Goal: Obtain resource: Obtain resource

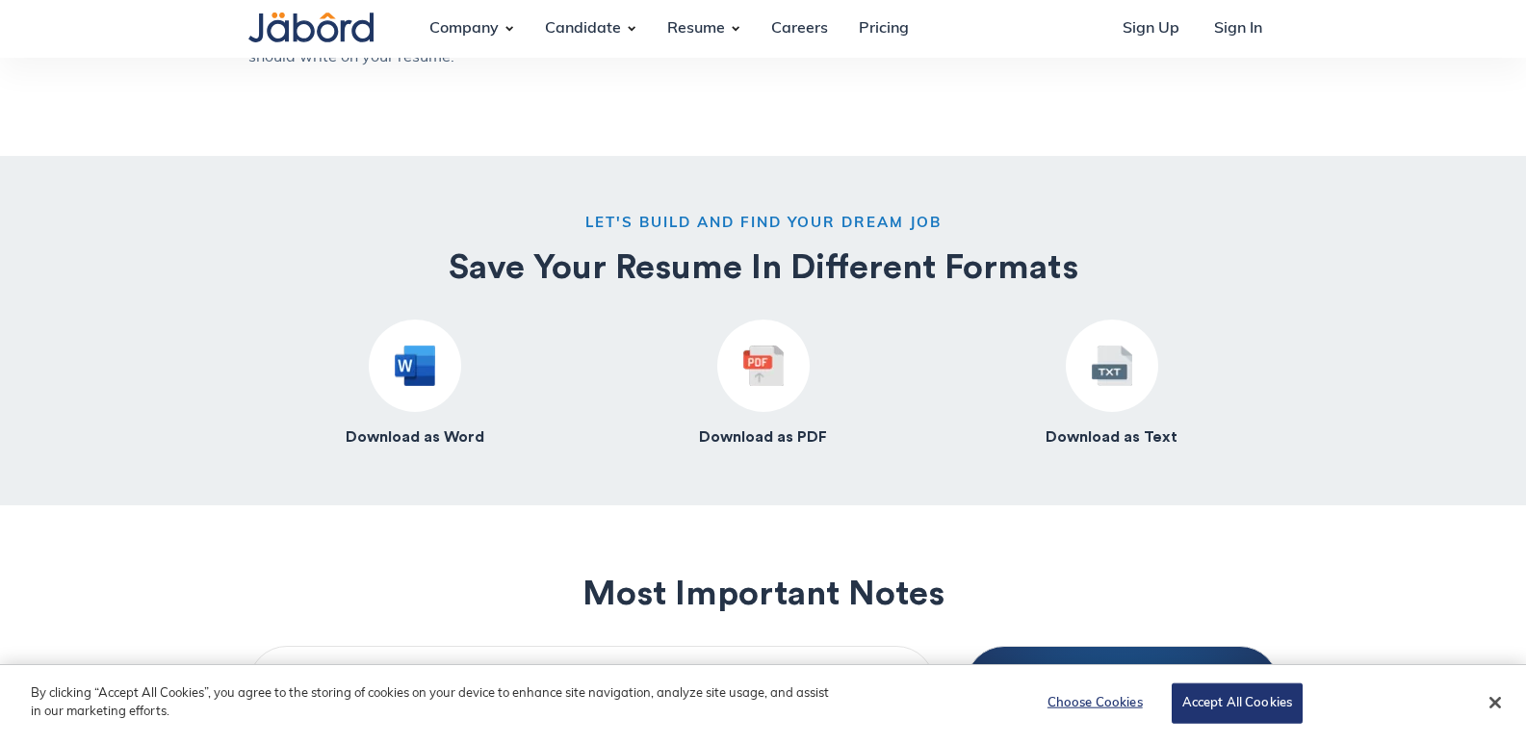
scroll to position [1637, 0]
click at [424, 372] on img at bounding box center [415, 365] width 40 height 40
click at [428, 435] on h4 "Download as Word" at bounding box center [415, 437] width 139 height 20
click at [413, 368] on img at bounding box center [415, 365] width 40 height 40
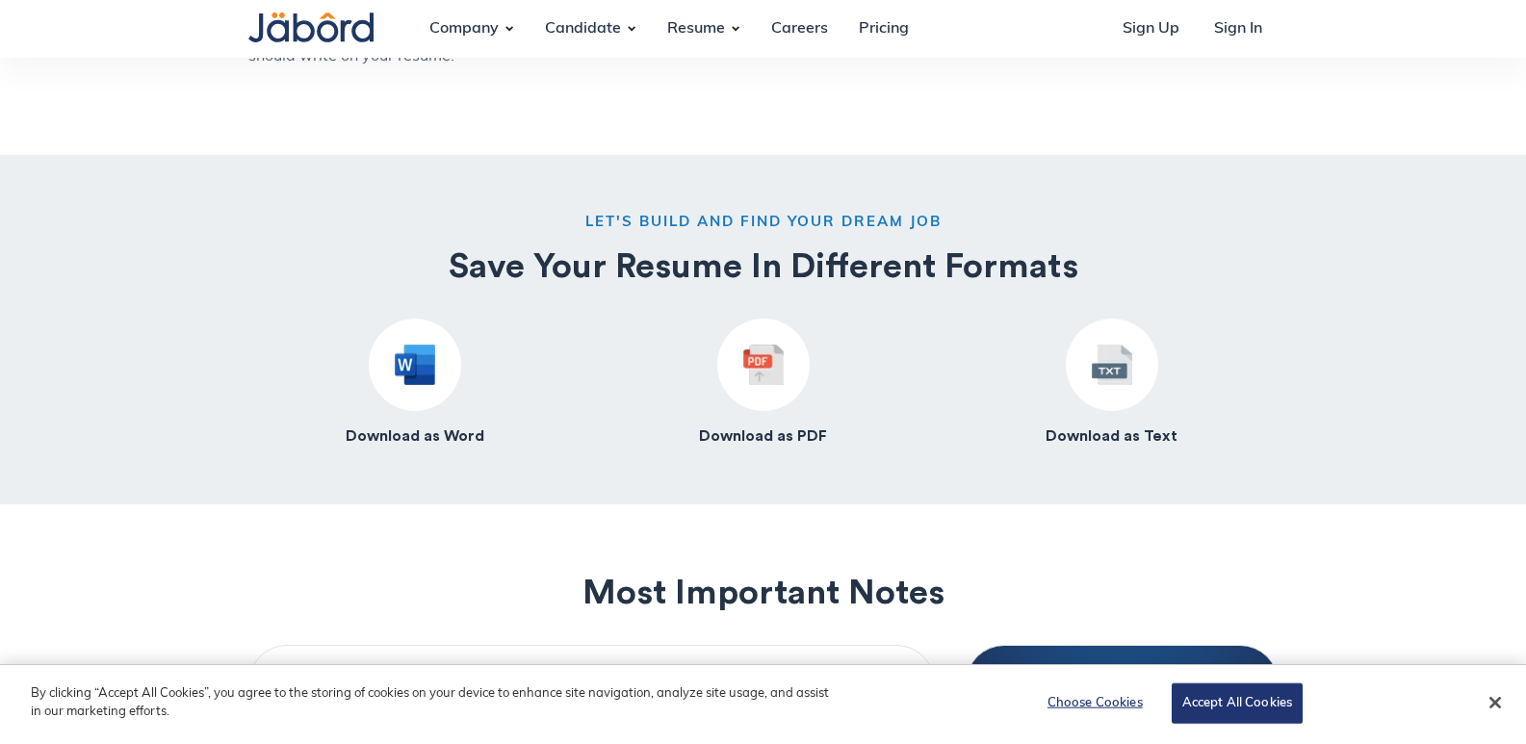
click at [417, 436] on h4 "Download as Word" at bounding box center [415, 437] width 139 height 20
click at [412, 365] on img at bounding box center [415, 365] width 40 height 40
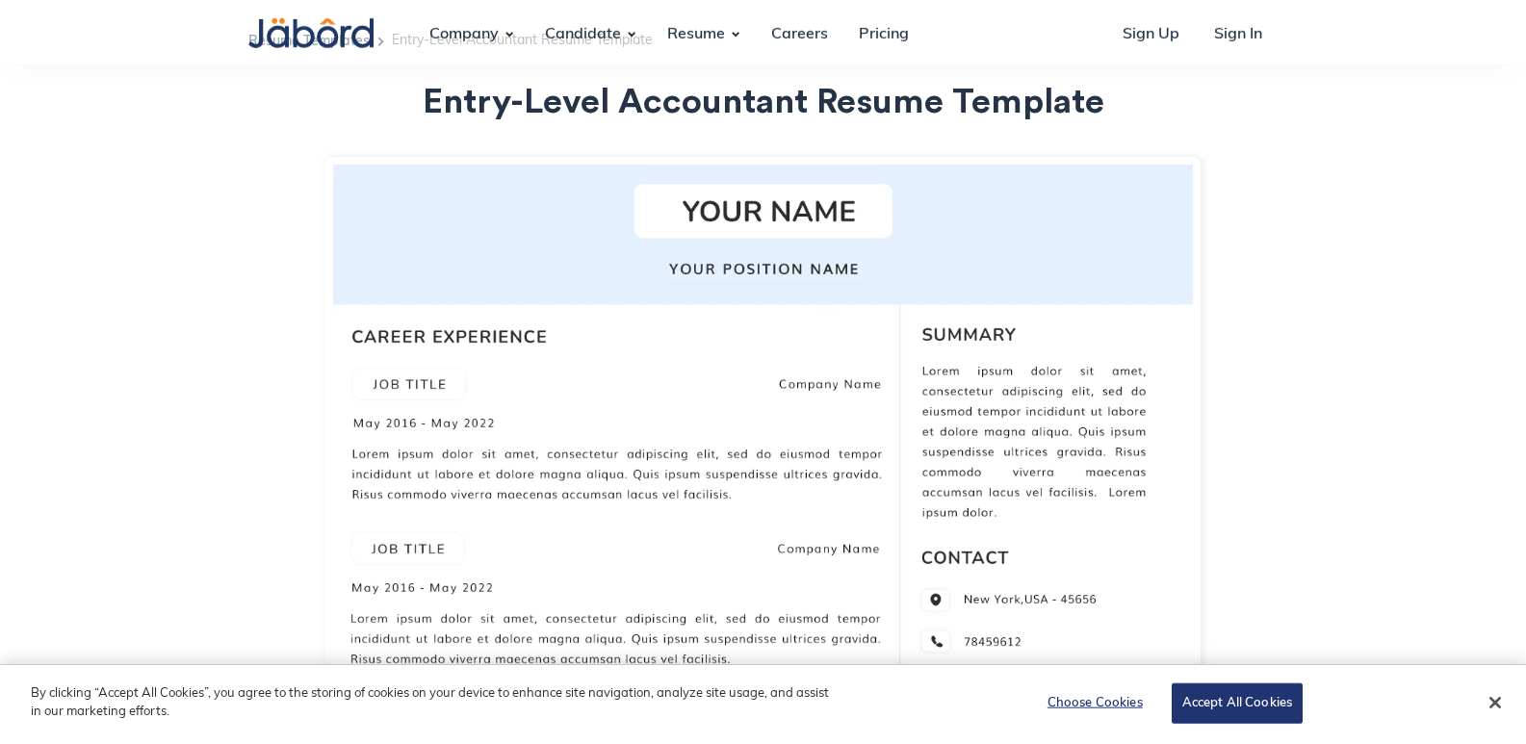
scroll to position [0, 0]
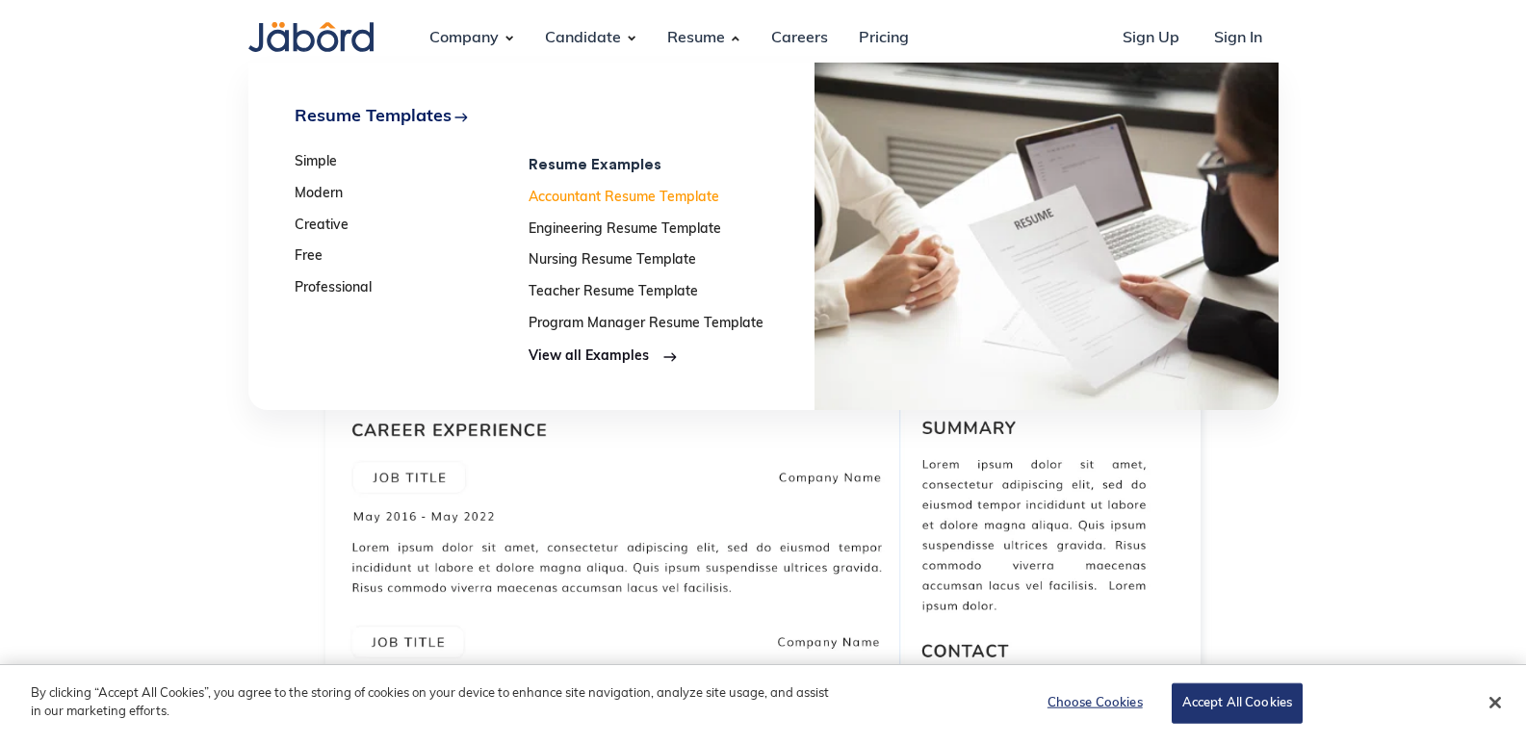
click at [643, 199] on link "Accountant Resume Template" at bounding box center [646, 199] width 235 height 16
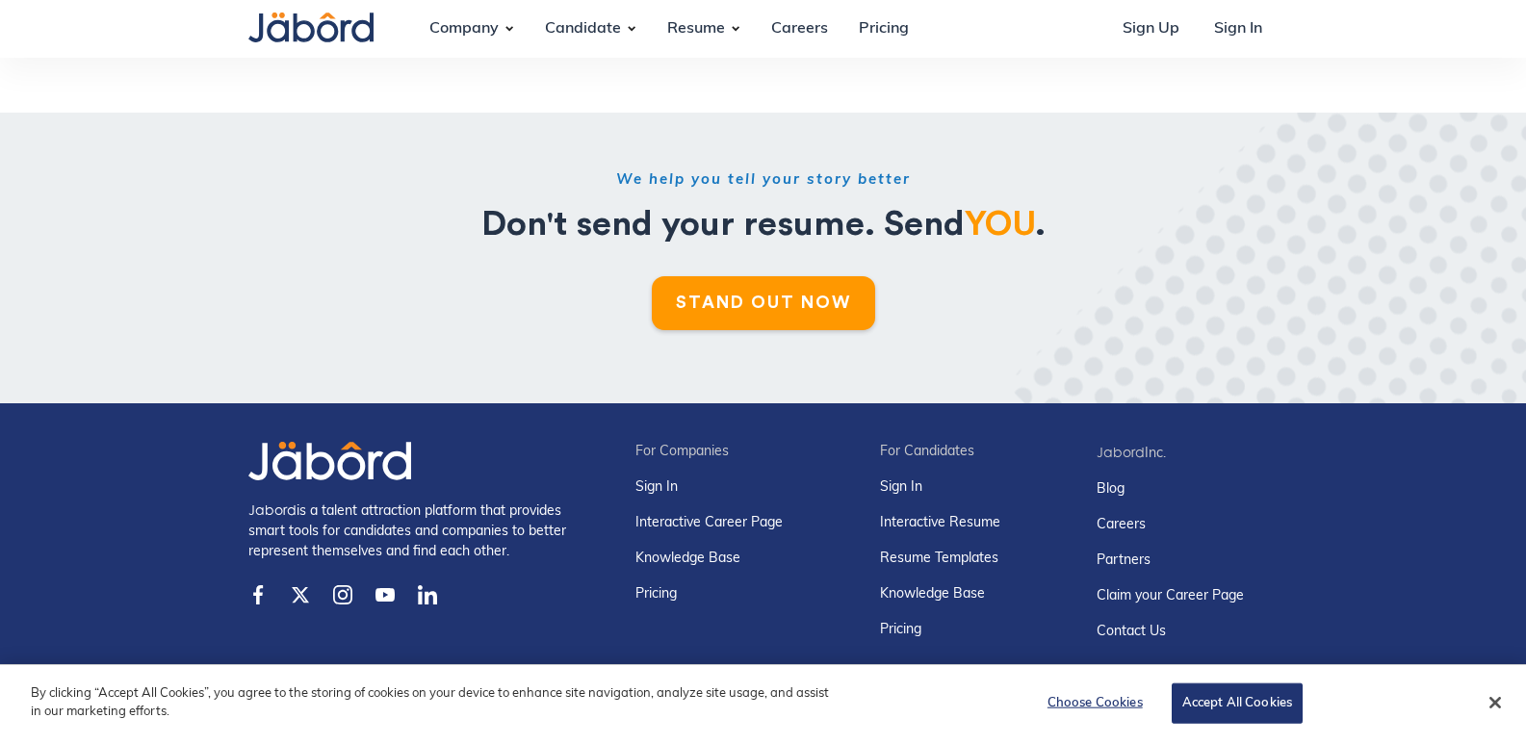
scroll to position [6758, 0]
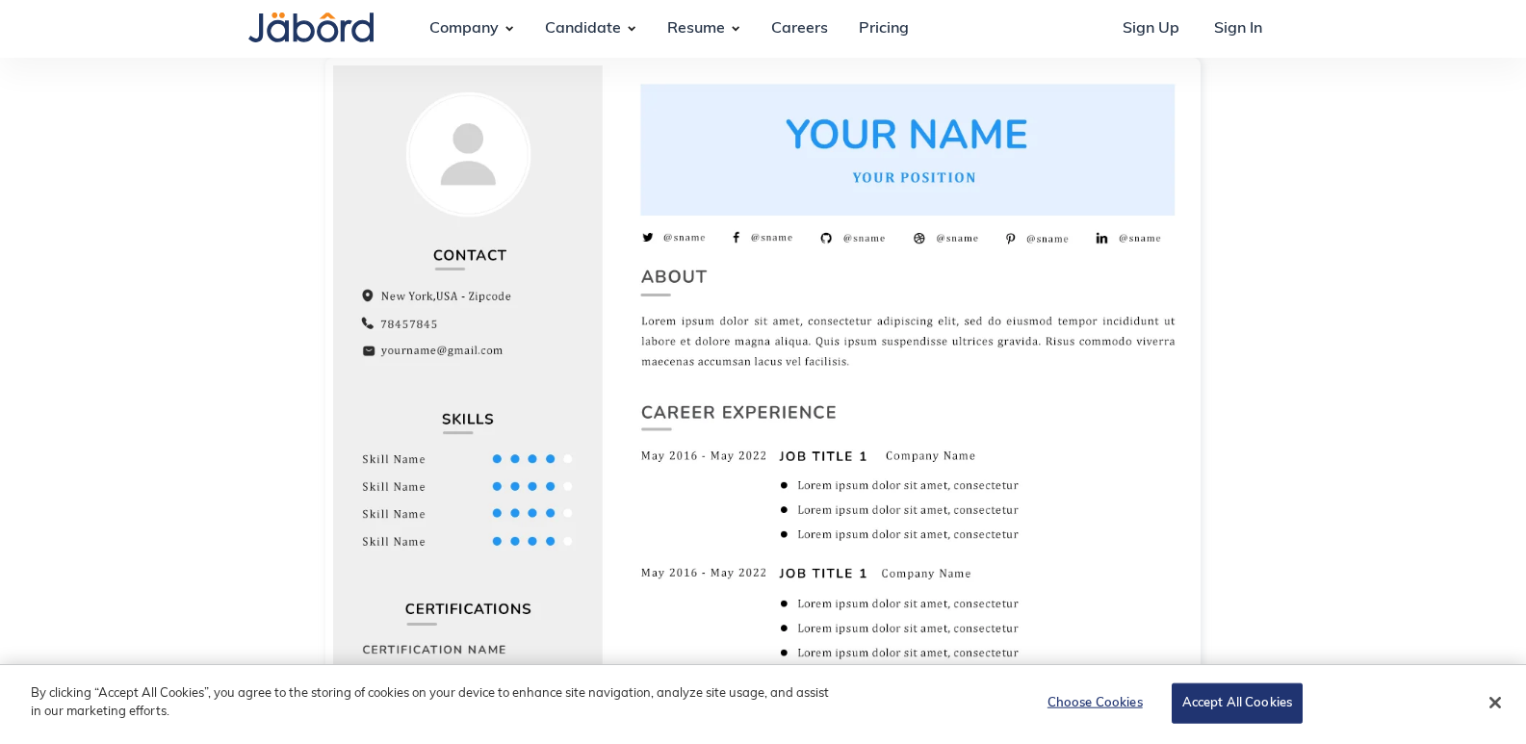
scroll to position [96, 0]
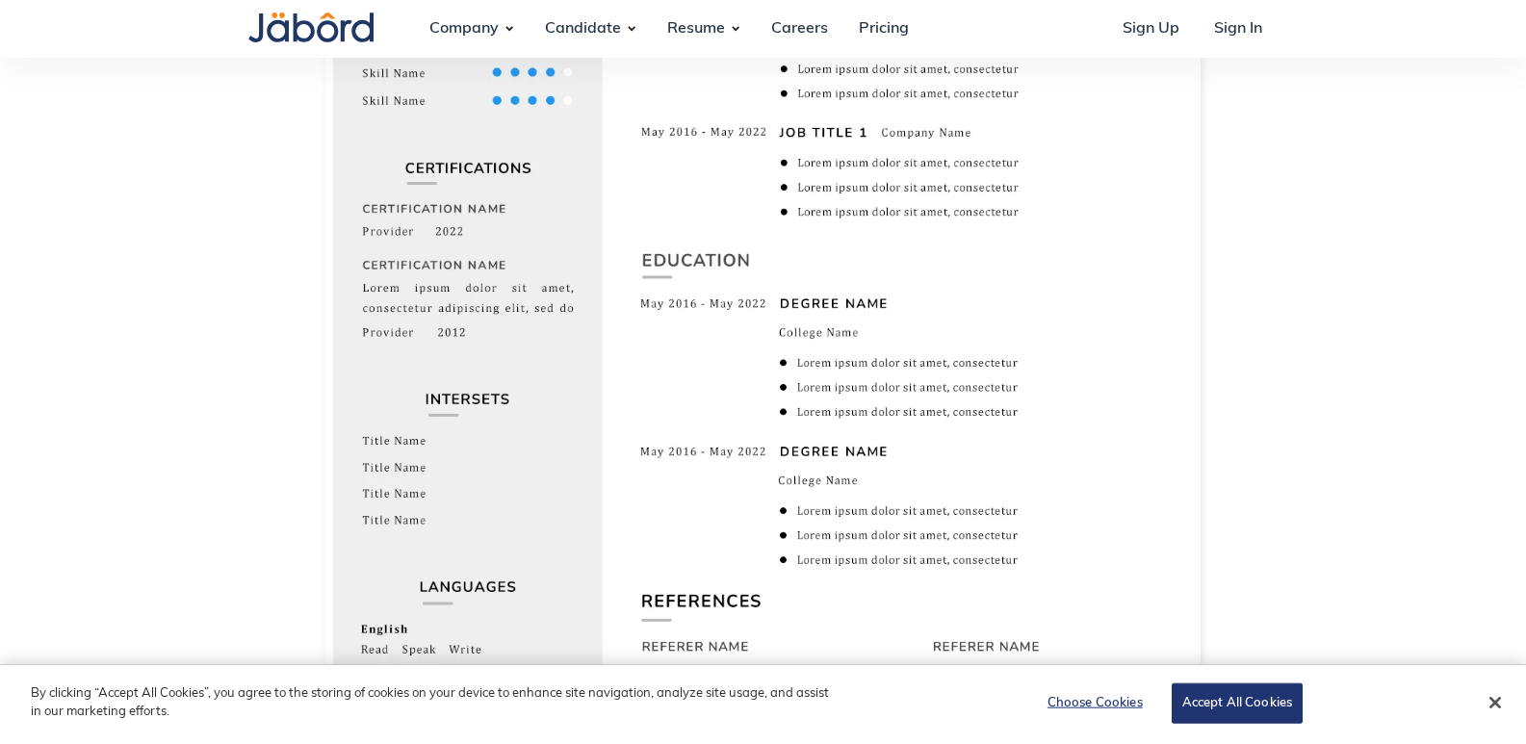
scroll to position [963, 0]
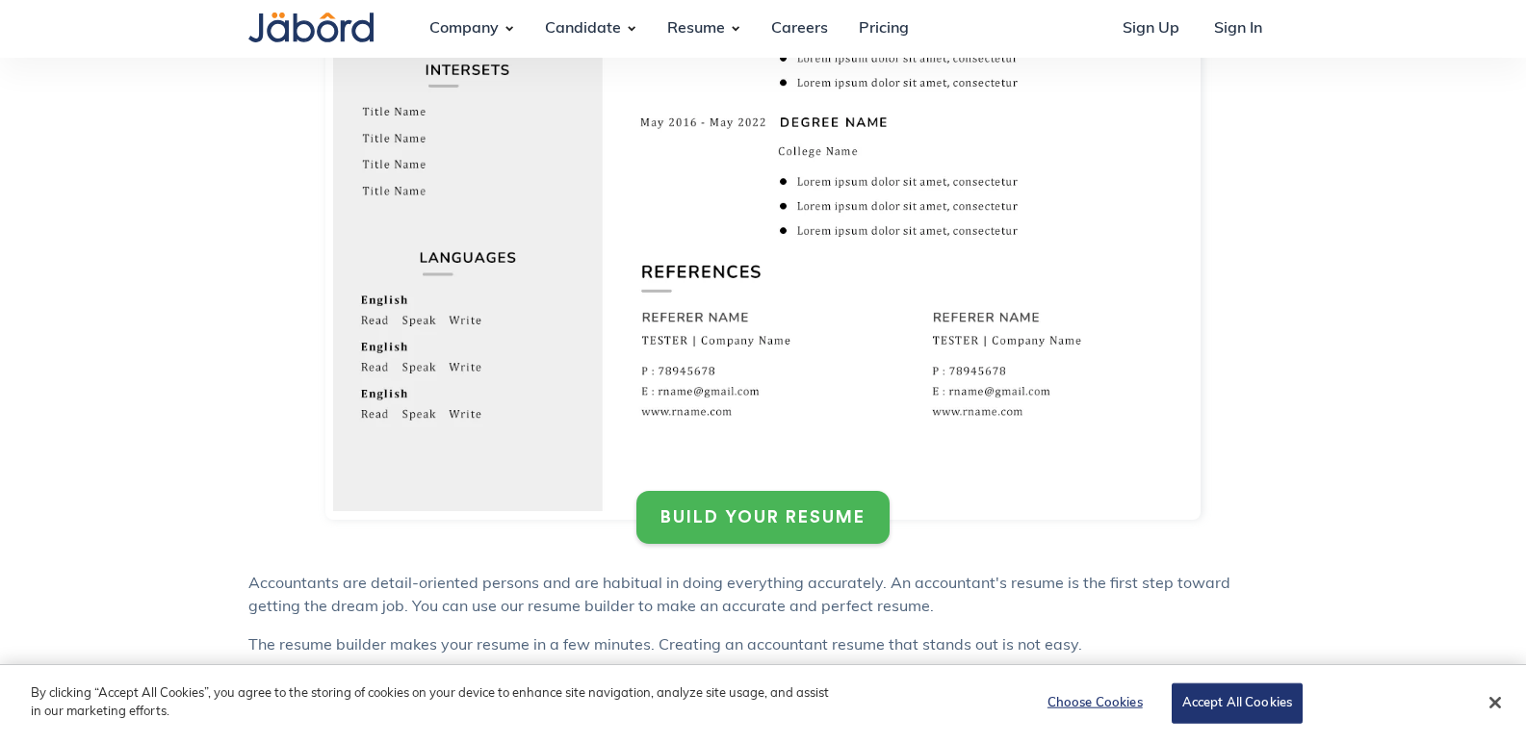
click at [747, 509] on div "BUILD YOUR RESUME" at bounding box center [763, 517] width 205 height 22
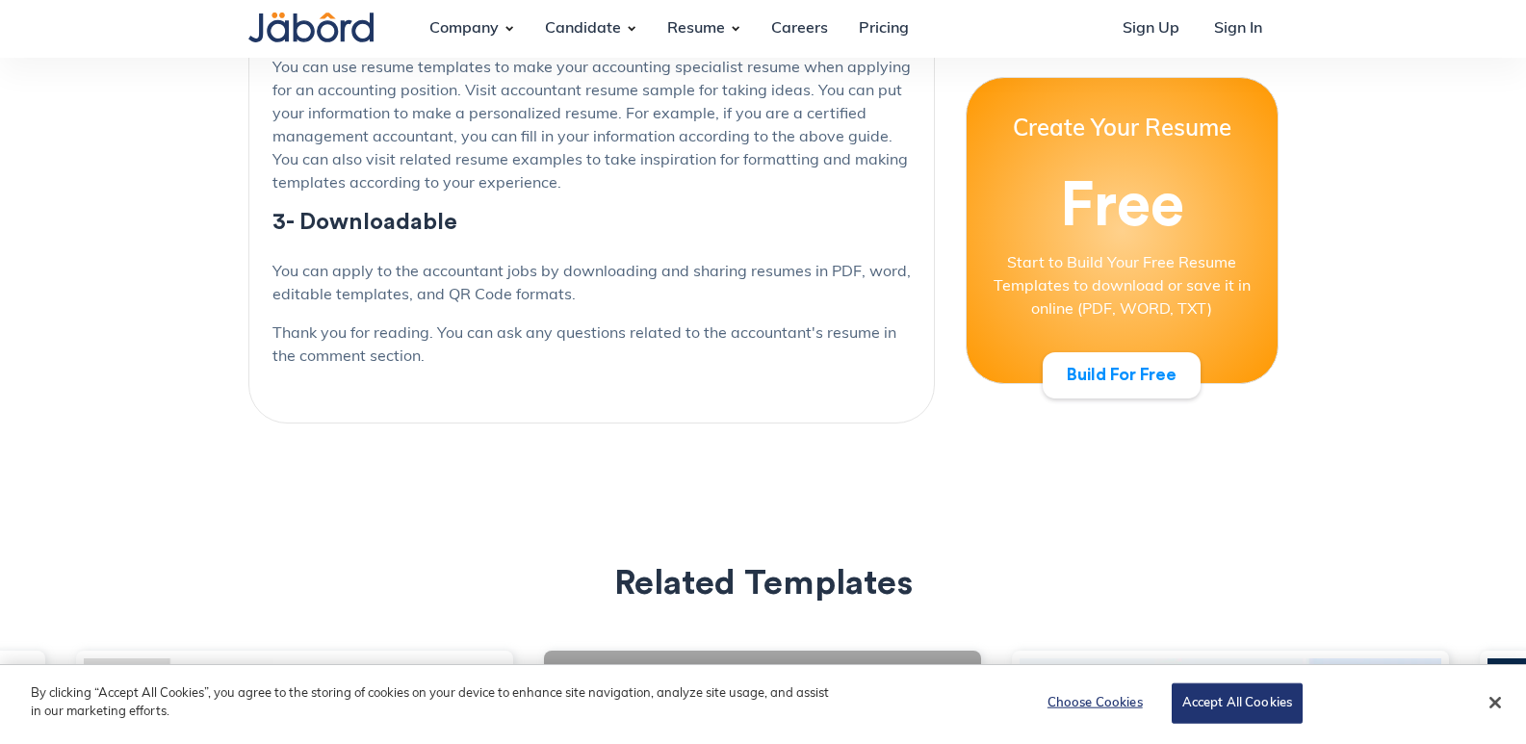
scroll to position [5489, 0]
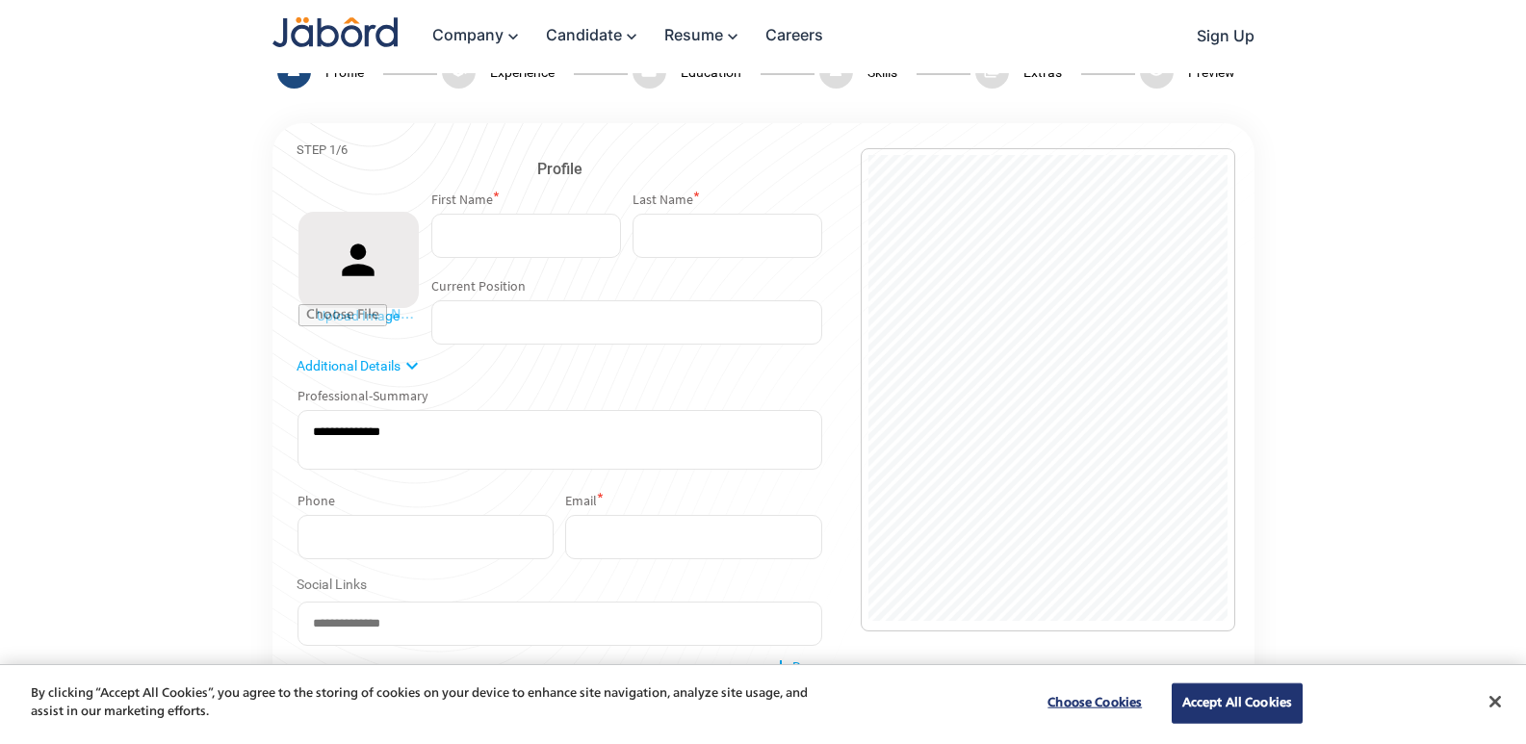
scroll to position [5, 0]
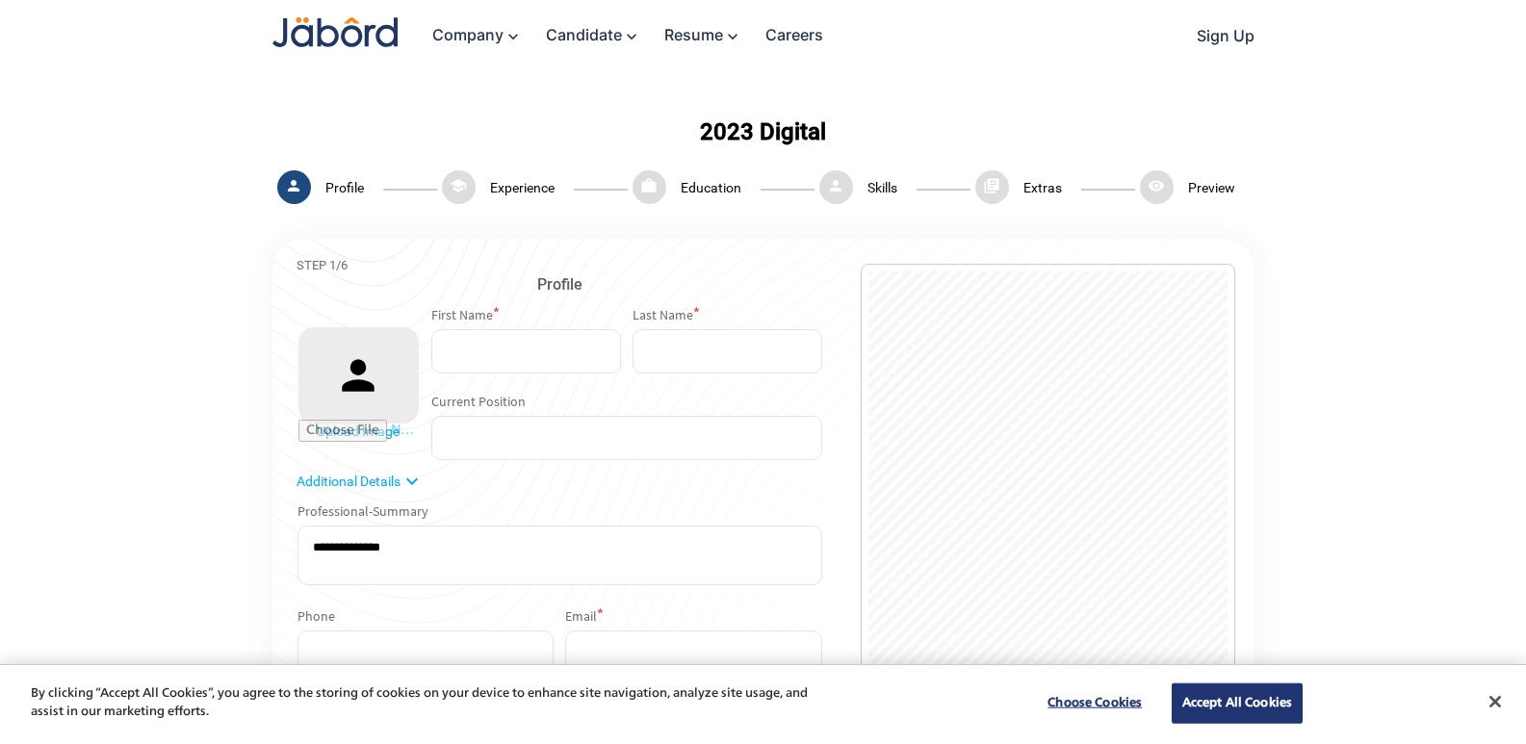
click at [370, 433] on input "file" at bounding box center [359, 431] width 120 height 22
